Goal: Navigation & Orientation: Find specific page/section

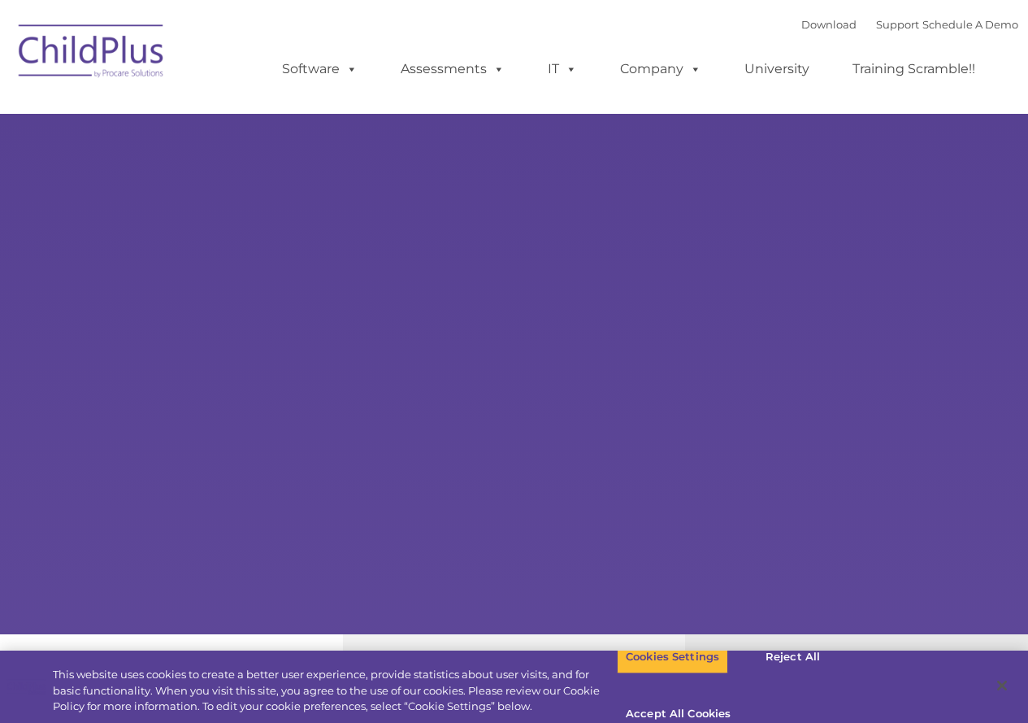
select select "MEDIUM"
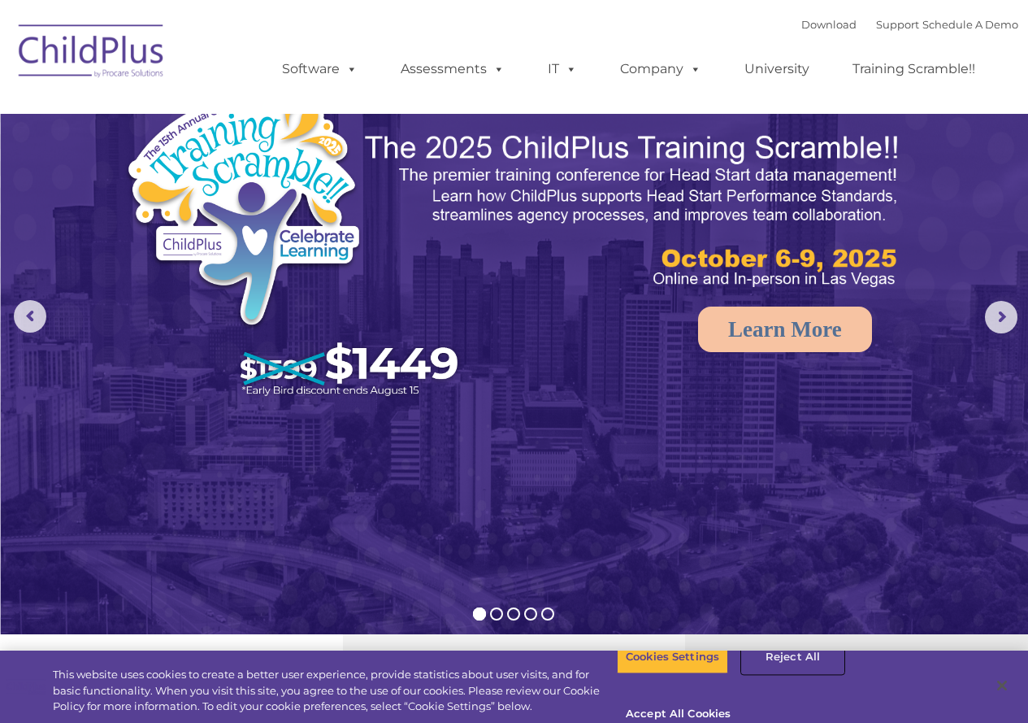
click at [789, 674] on button "Reject All" at bounding box center [793, 657] width 102 height 34
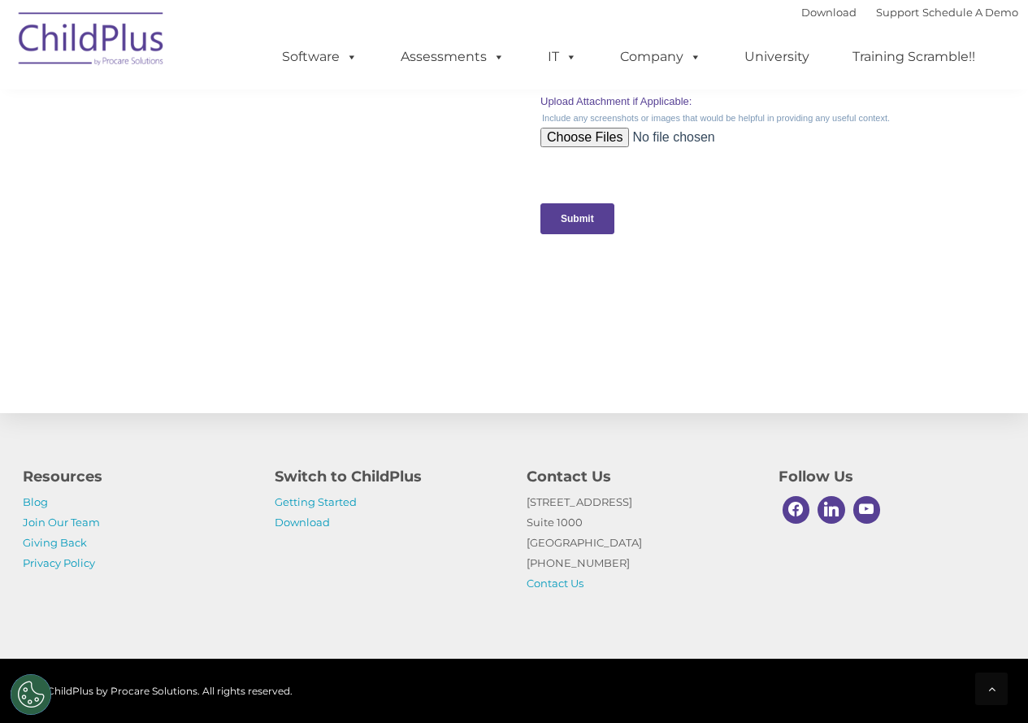
scroll to position [1710, 0]
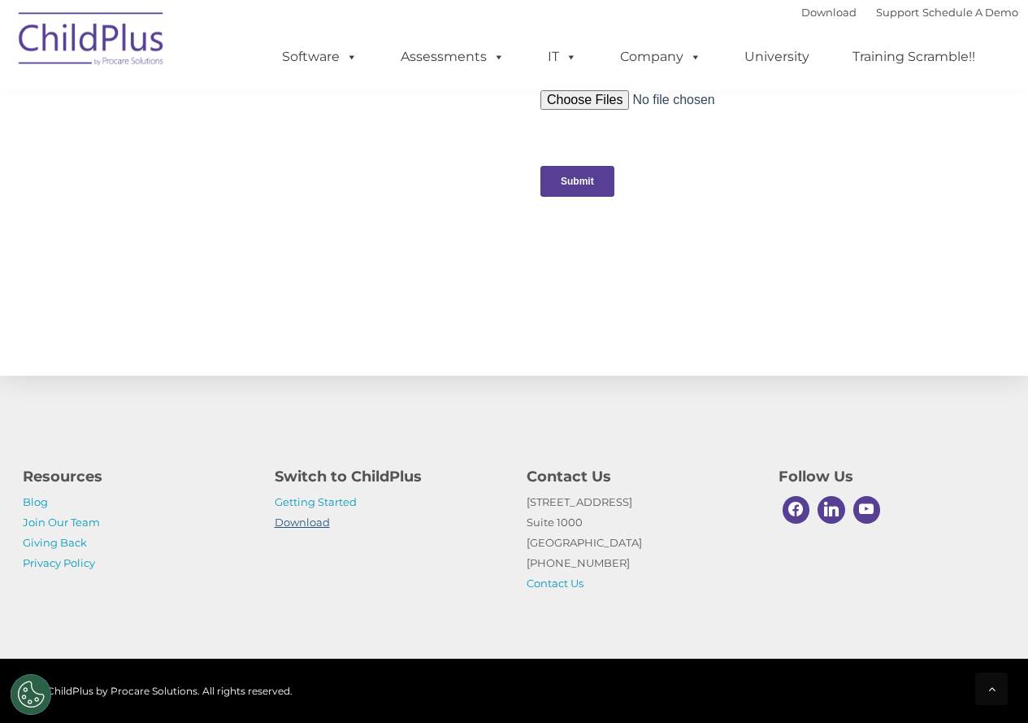
click at [300, 521] on link "Download" at bounding box center [302, 521] width 55 height 13
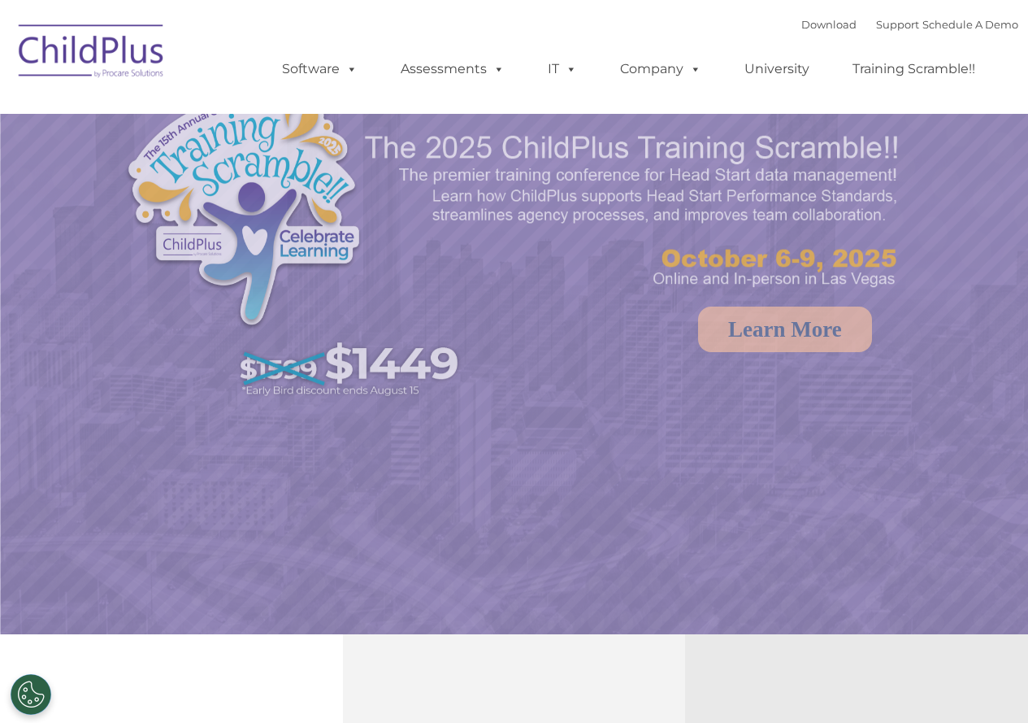
select select "MEDIUM"
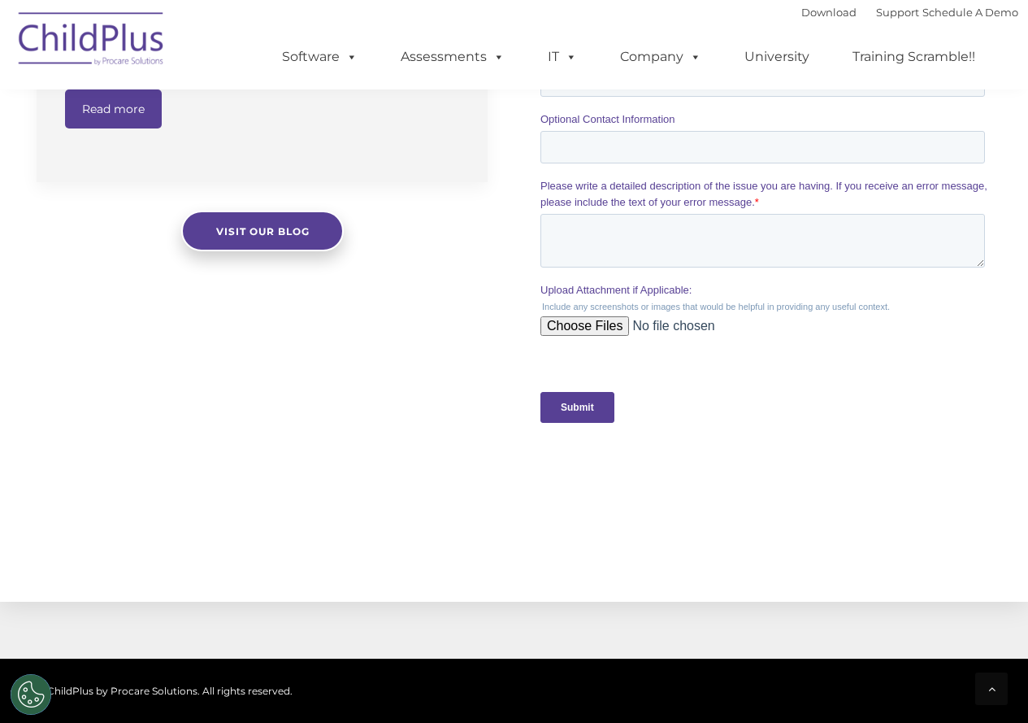
scroll to position [1484, 0]
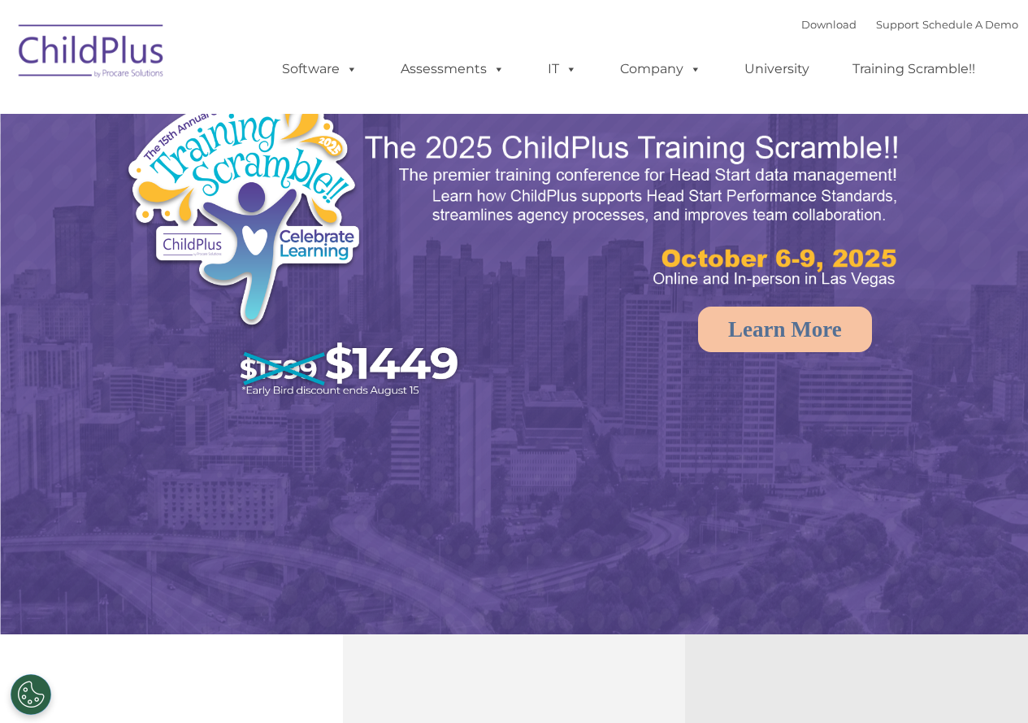
select select "MEDIUM"
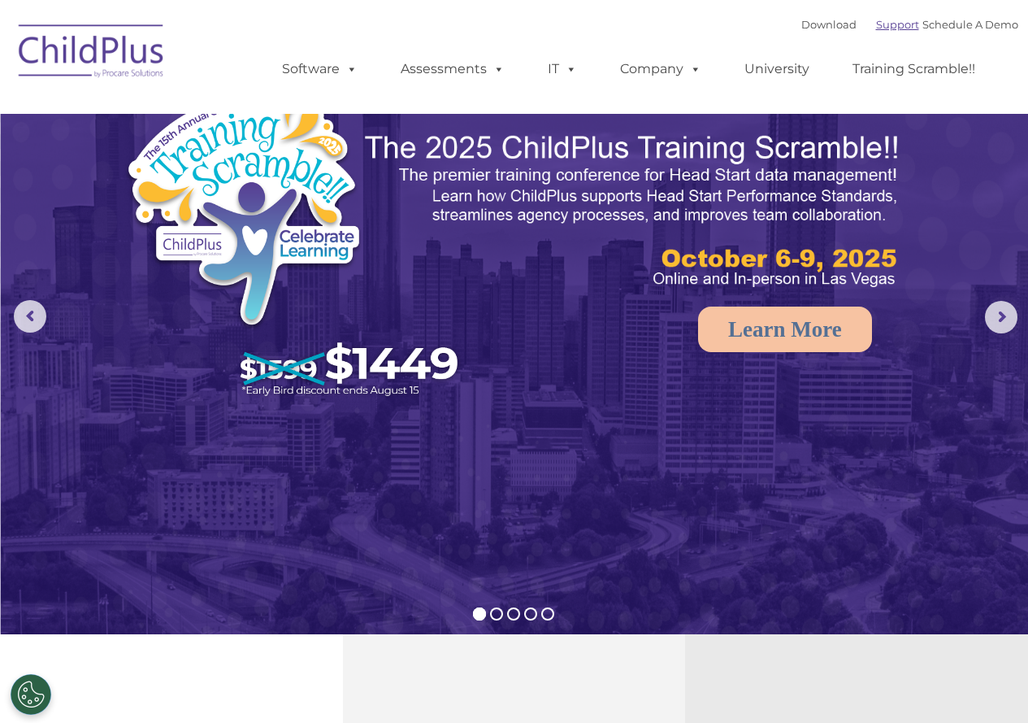
click at [876, 29] on link "Support" at bounding box center [897, 24] width 43 height 13
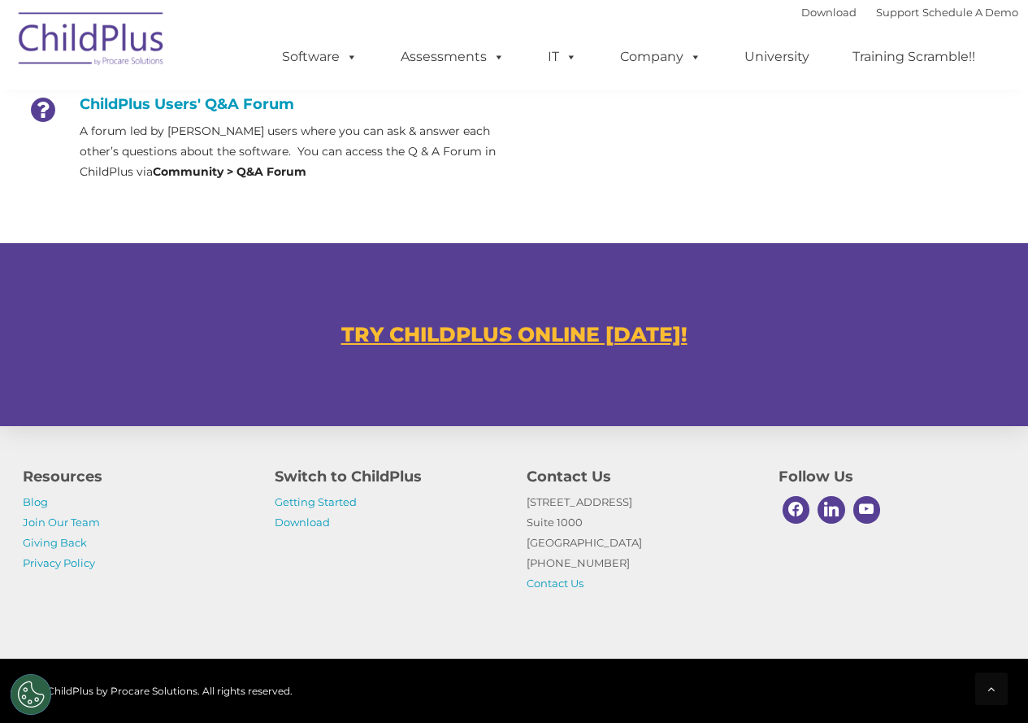
scroll to position [878, 0]
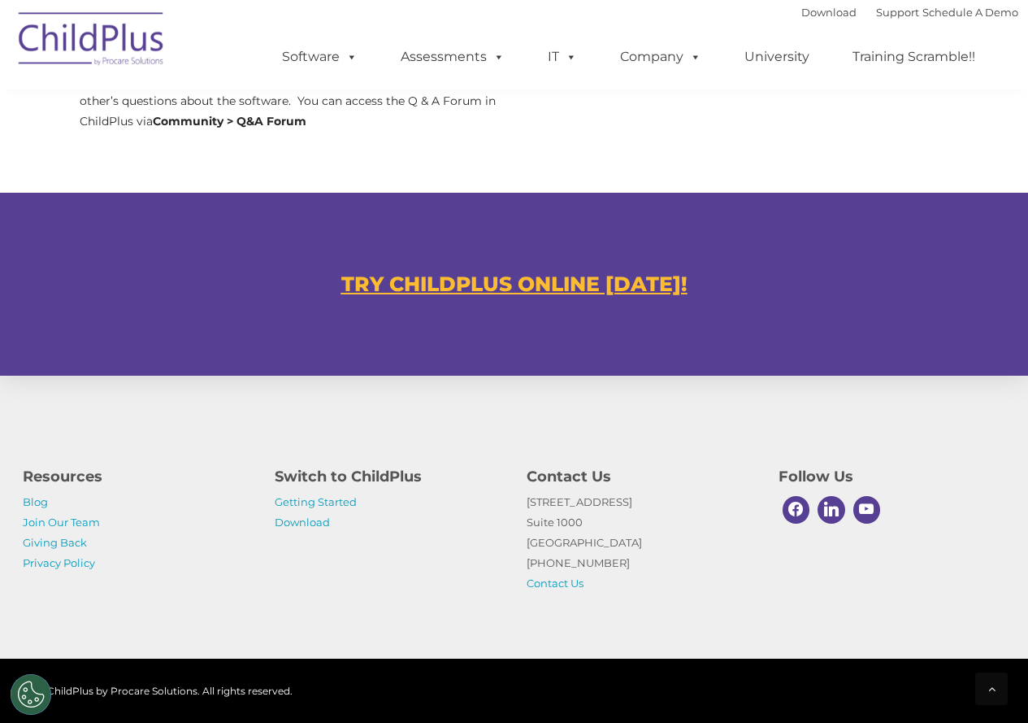
click at [485, 279] on u "TRY CHILDPLUS ONLINE TODAY!" at bounding box center [514, 284] width 346 height 24
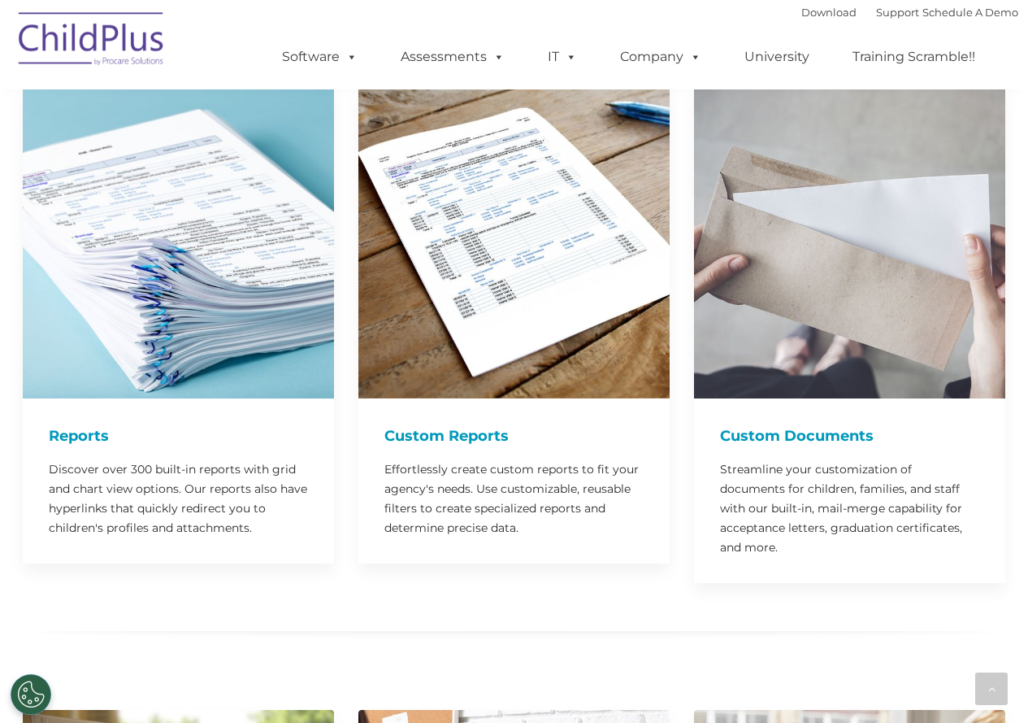
scroll to position [2076, 0]
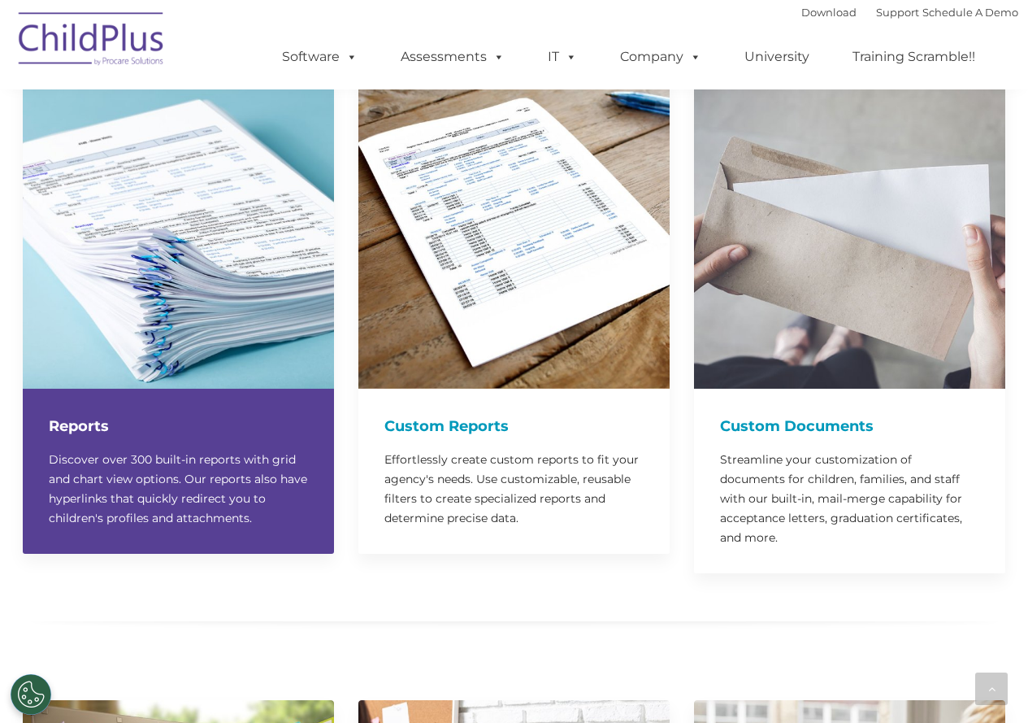
click at [63, 415] on h4 "Reports" at bounding box center [178, 426] width 259 height 23
click at [95, 470] on p "Discover over 300 built-in reports with grid and chart view options. Our report…" at bounding box center [178, 489] width 259 height 78
click at [96, 465] on p "Discover over 300 built-in reports with grid and chart view options. Our report…" at bounding box center [178, 489] width 259 height 78
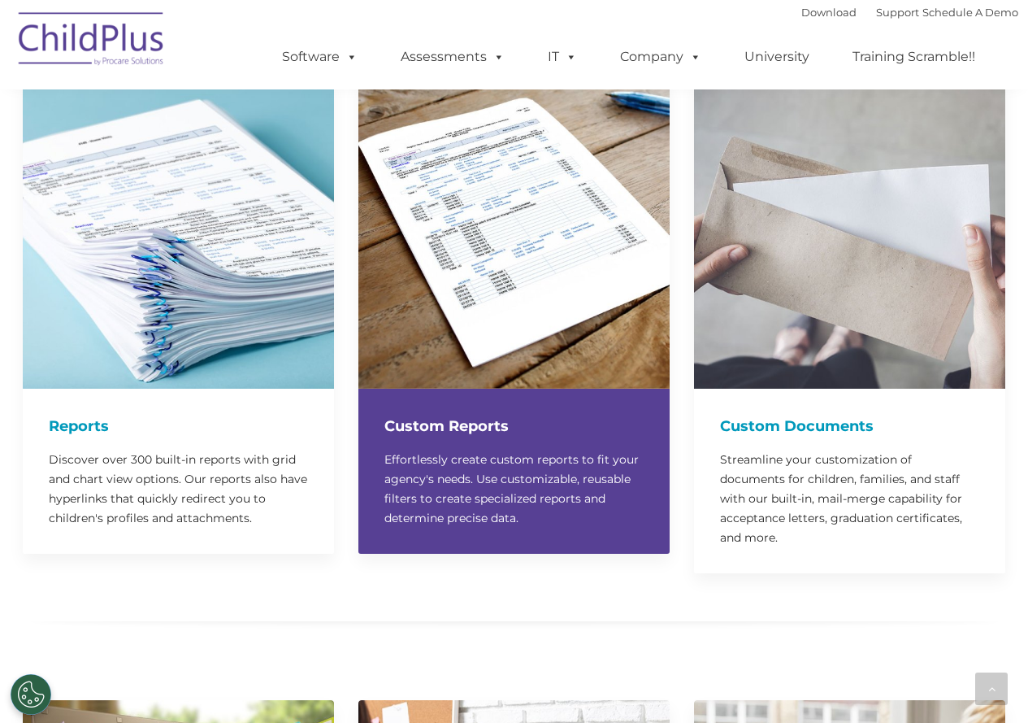
click at [458, 454] on p "Effortlessly create custom reports to fit your agency's needs. Use customizable…" at bounding box center [514, 489] width 259 height 78
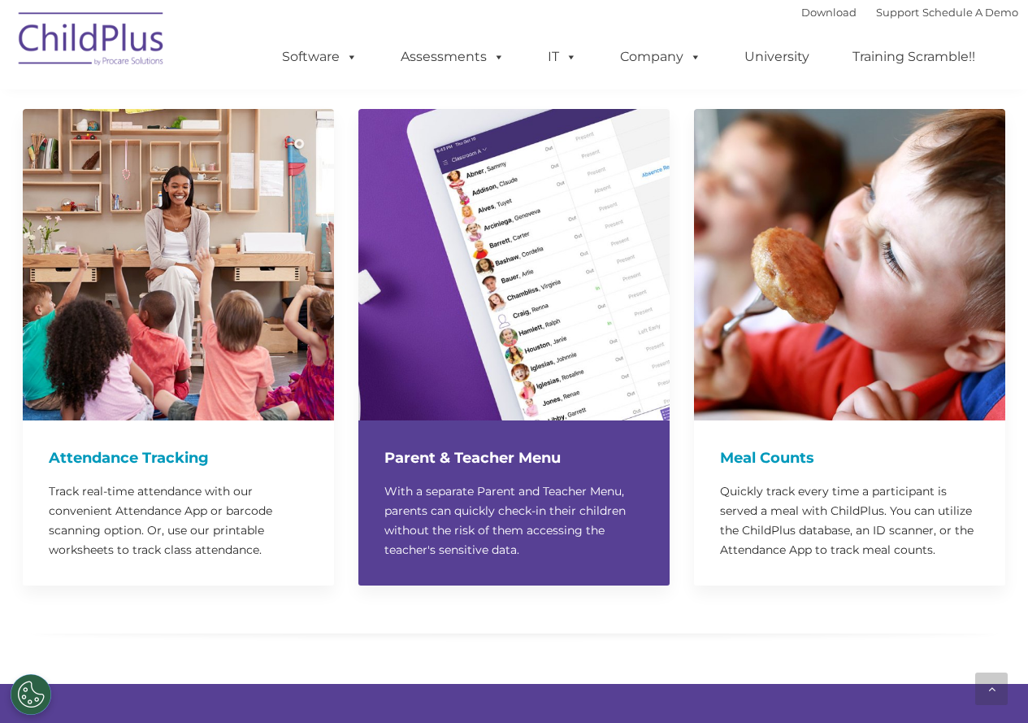
scroll to position [3960, 0]
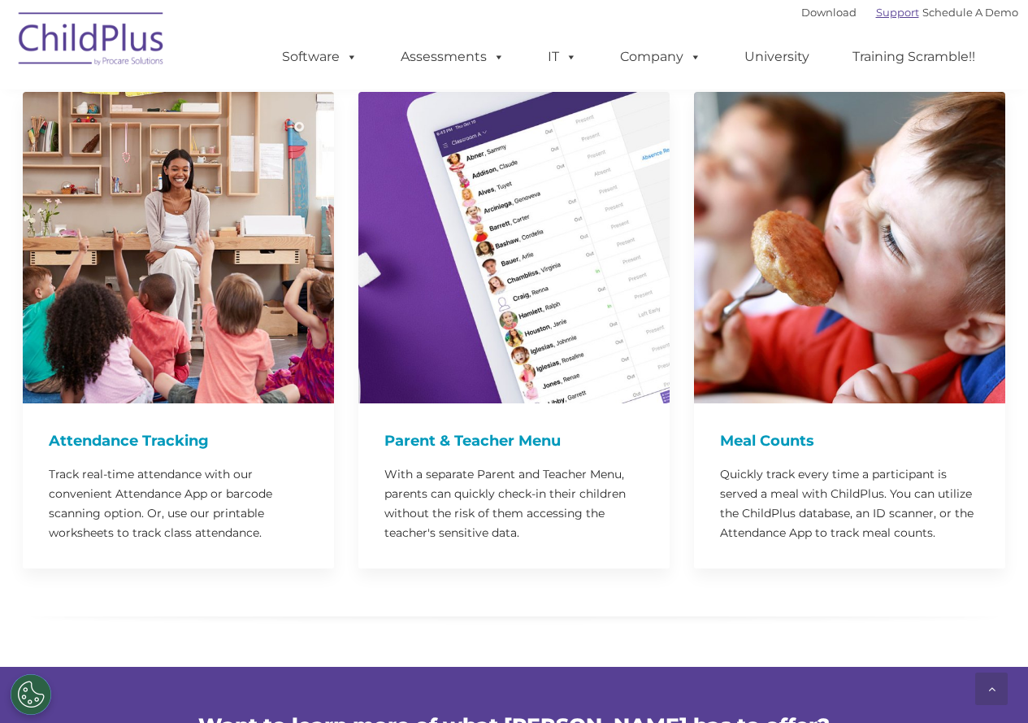
click at [876, 13] on link "Support" at bounding box center [897, 12] width 43 height 13
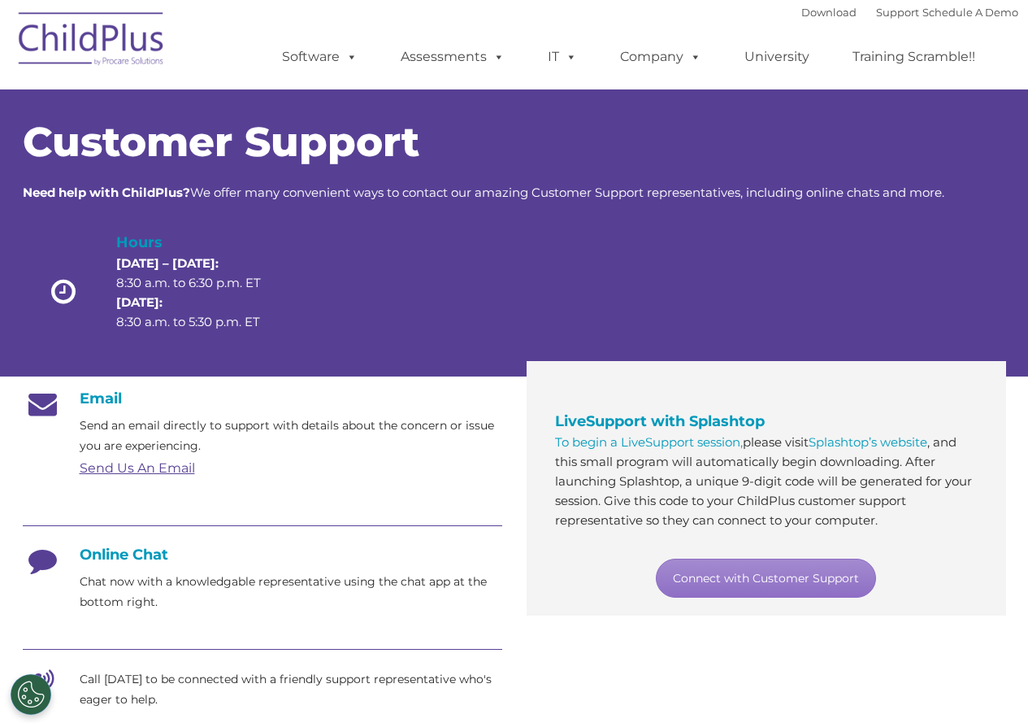
click at [41, 563] on icon at bounding box center [43, 565] width 41 height 41
click at [715, 571] on link "Connect with Customer Support" at bounding box center [766, 577] width 220 height 39
click at [798, 572] on link "Connect with Customer Support" at bounding box center [766, 577] width 220 height 39
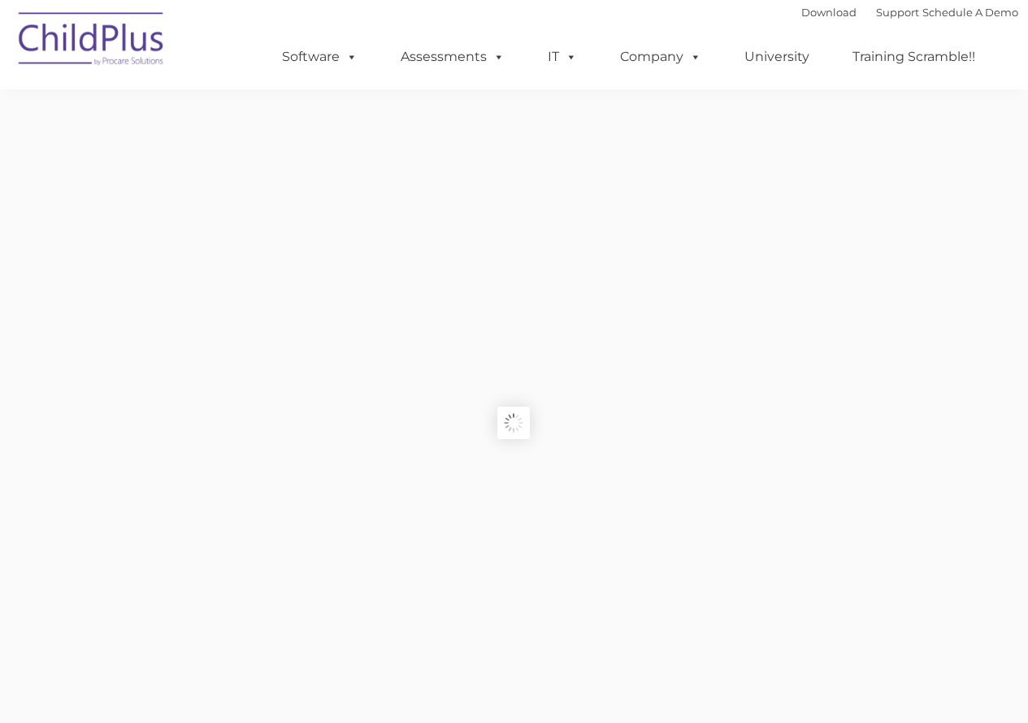
scroll to position [2135, 0]
